Goal: Transaction & Acquisition: Purchase product/service

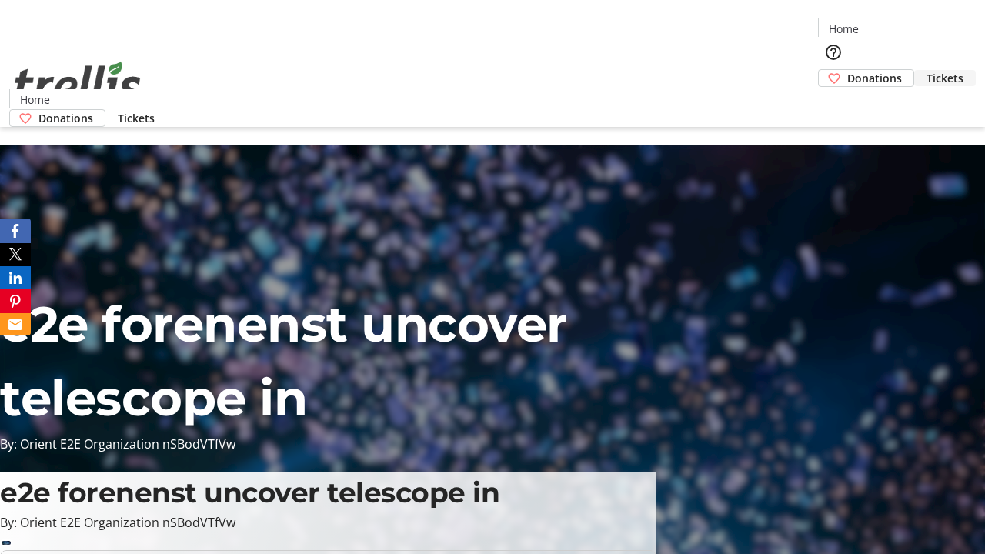
click at [927, 70] on span "Tickets" at bounding box center [945, 78] width 37 height 16
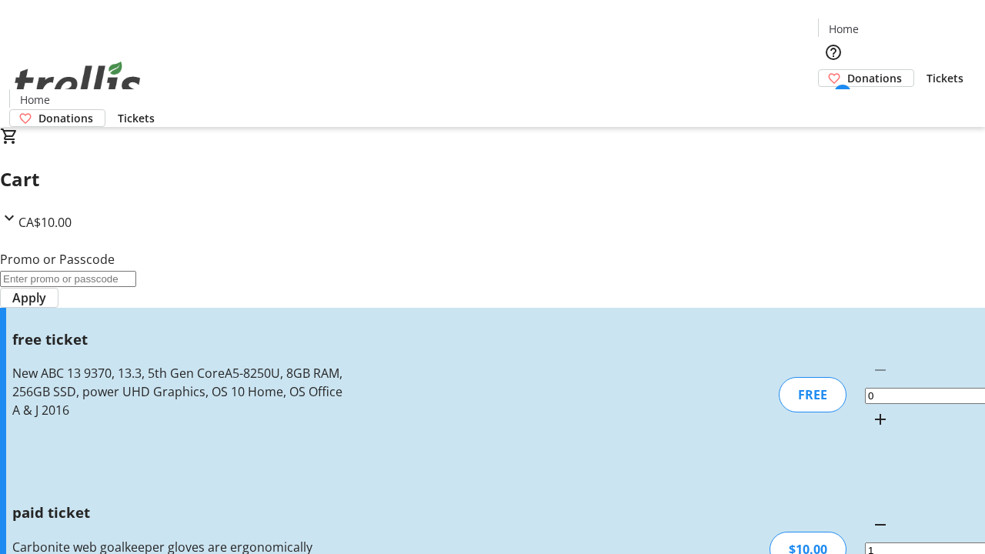
type input "FREE"
